Goal: Task Accomplishment & Management: Manage account settings

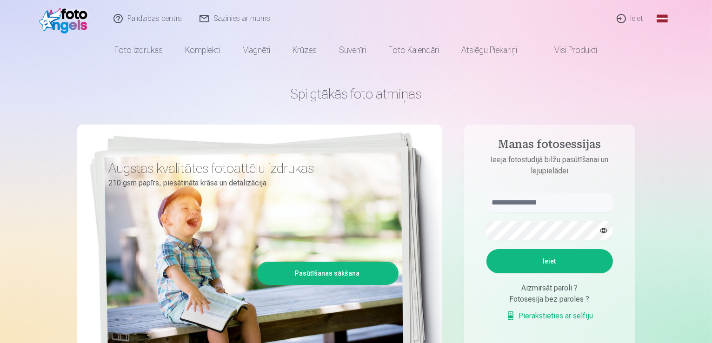
click at [661, 20] on link "Global" at bounding box center [662, 18] width 19 height 37
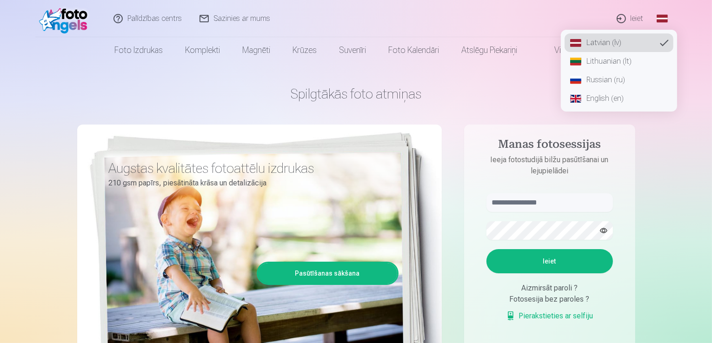
click at [605, 84] on link "Russian (ru)" at bounding box center [618, 80] width 109 height 19
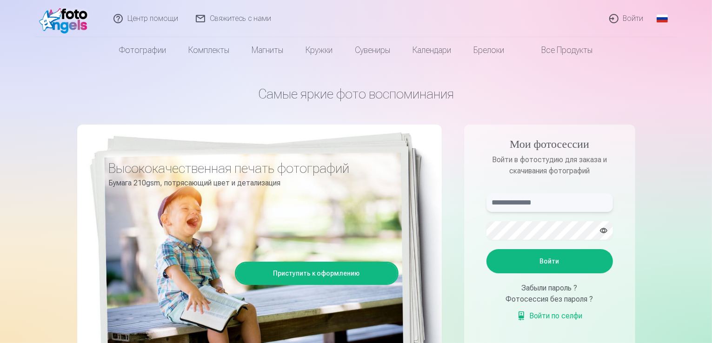
click at [524, 209] on input "text" at bounding box center [549, 202] width 126 height 19
type input "**********"
click at [518, 256] on button "Войти" at bounding box center [549, 261] width 126 height 24
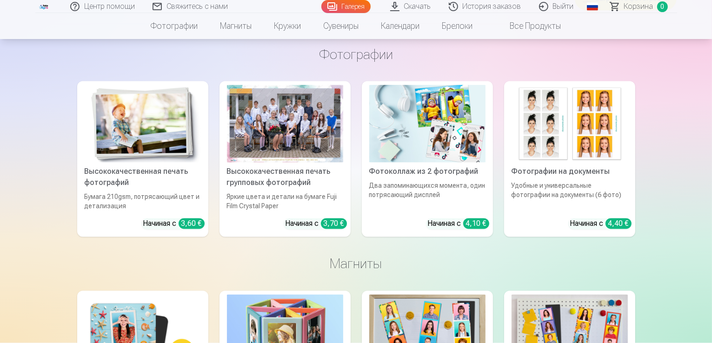
scroll to position [1706, 0]
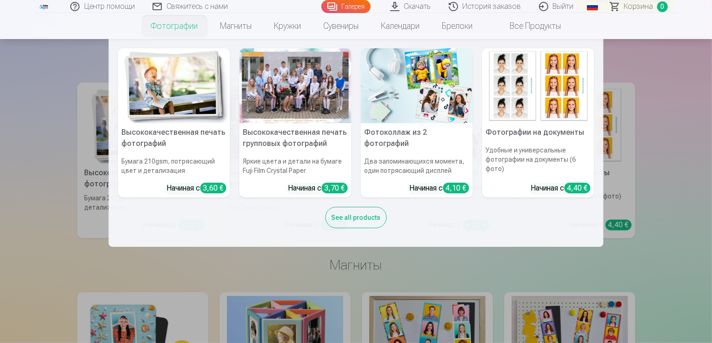
click at [174, 23] on link "Фотографии" at bounding box center [174, 26] width 69 height 26
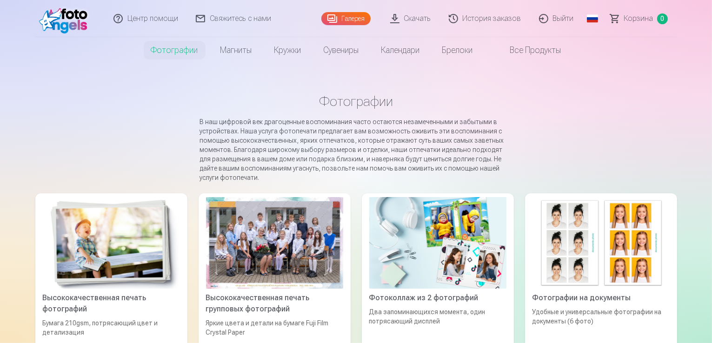
click at [359, 16] on link "Галерея" at bounding box center [345, 18] width 49 height 13
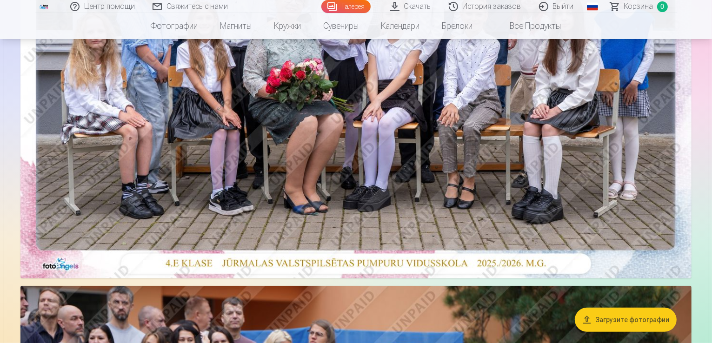
scroll to position [281, 0]
